Goal: Communication & Community: Answer question/provide support

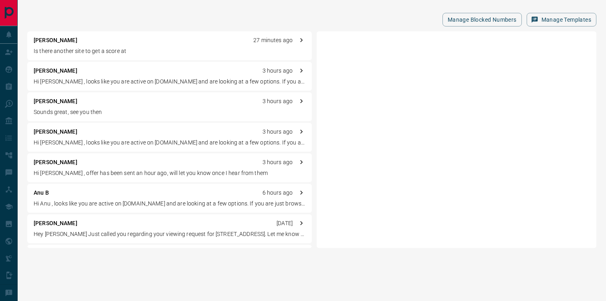
click at [150, 53] on p "Is there another site to get a score at" at bounding box center [170, 51] width 272 height 8
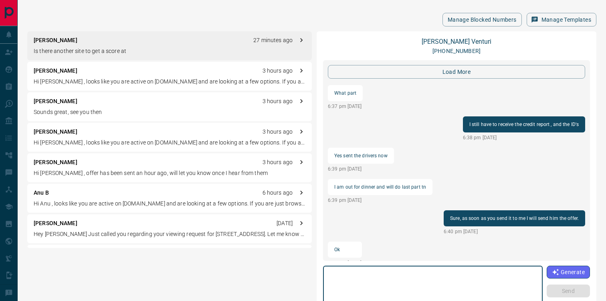
scroll to position [771, 0]
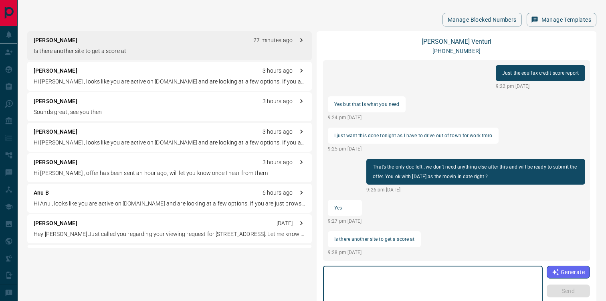
click at [382, 272] on textarea at bounding box center [433, 286] width 208 height 34
type textarea "**********"
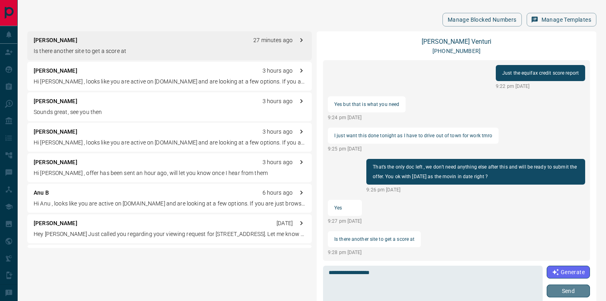
click at [574, 292] on button "Send" at bounding box center [568, 290] width 43 height 13
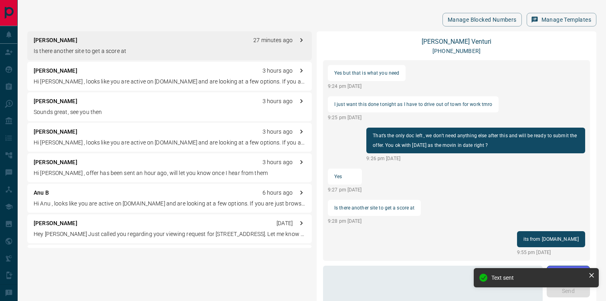
click at [130, 164] on div "[PERSON_NAME] 3 hours ago" at bounding box center [170, 162] width 272 height 8
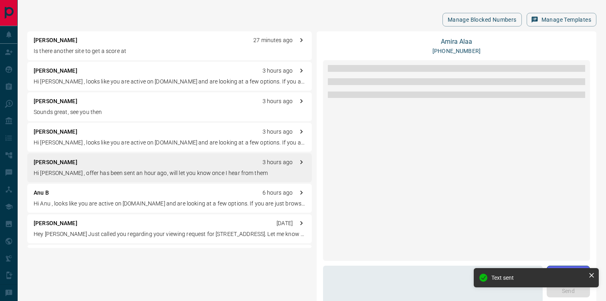
scroll to position [790, 0]
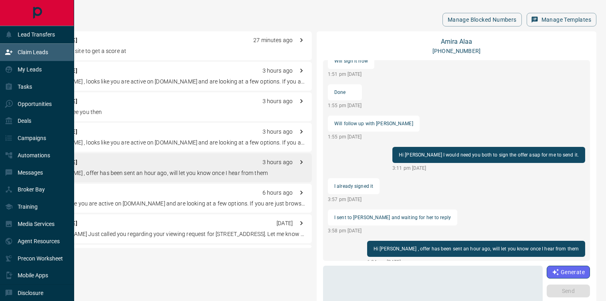
click at [30, 55] on p "Claim Leads" at bounding box center [33, 52] width 30 height 6
